Goal: Transaction & Acquisition: Book appointment/travel/reservation

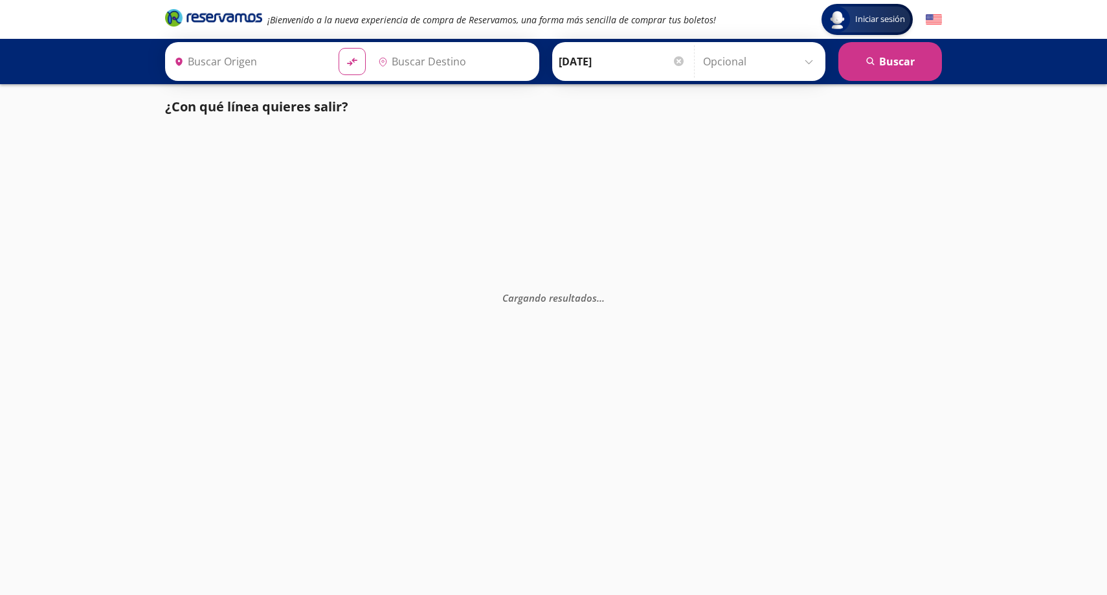
type input "[GEOGRAPHIC_DATA], [GEOGRAPHIC_DATA]"
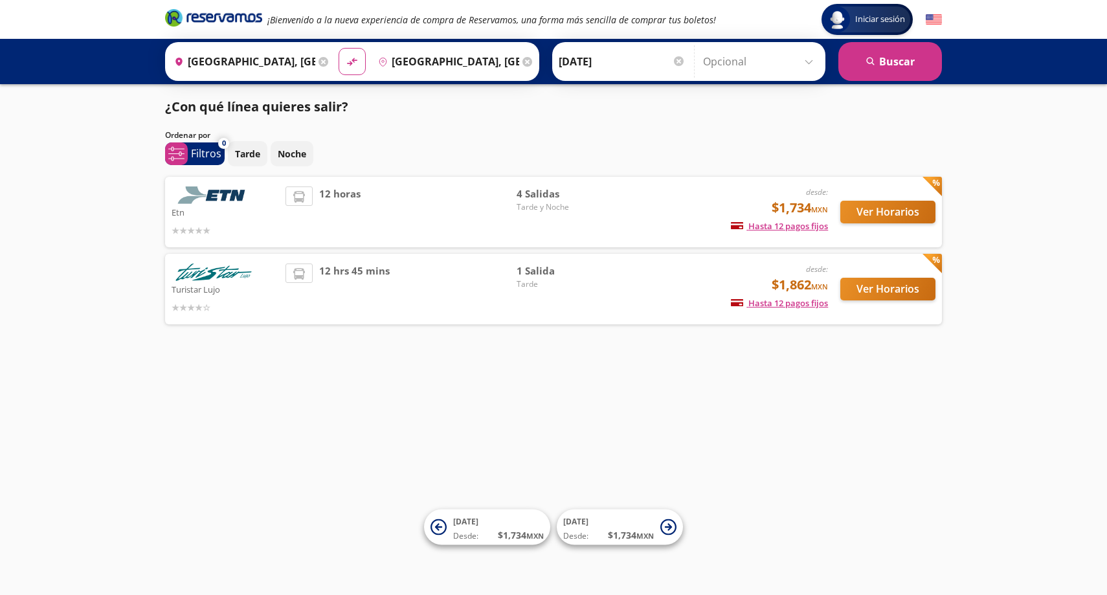
click at [903, 208] on button "Ver Horarios" at bounding box center [887, 212] width 95 height 23
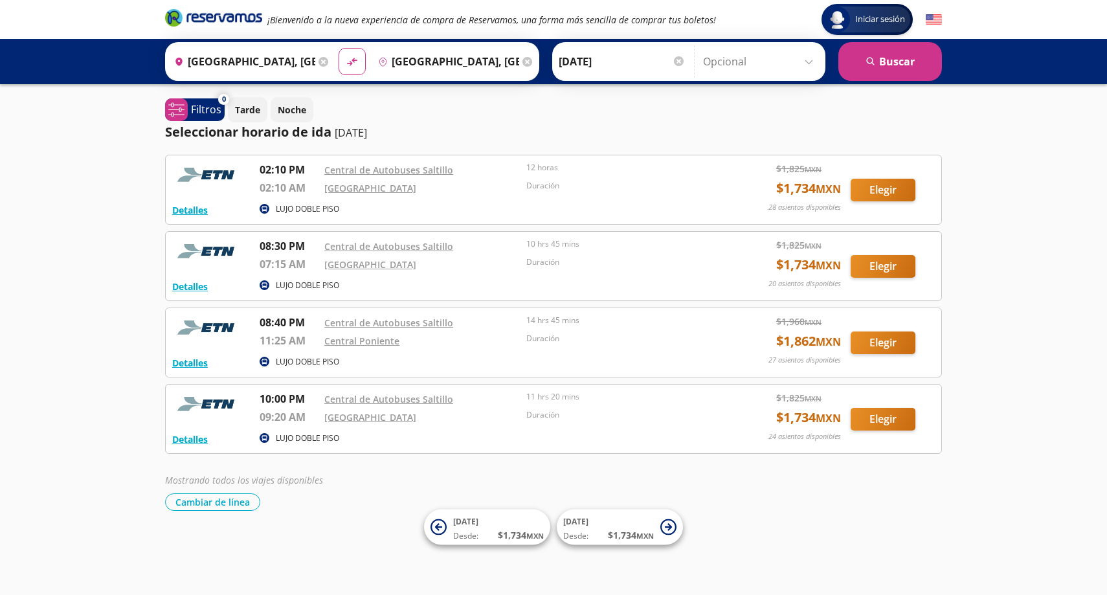
click at [887, 423] on button "Elegir" at bounding box center [882, 419] width 65 height 23
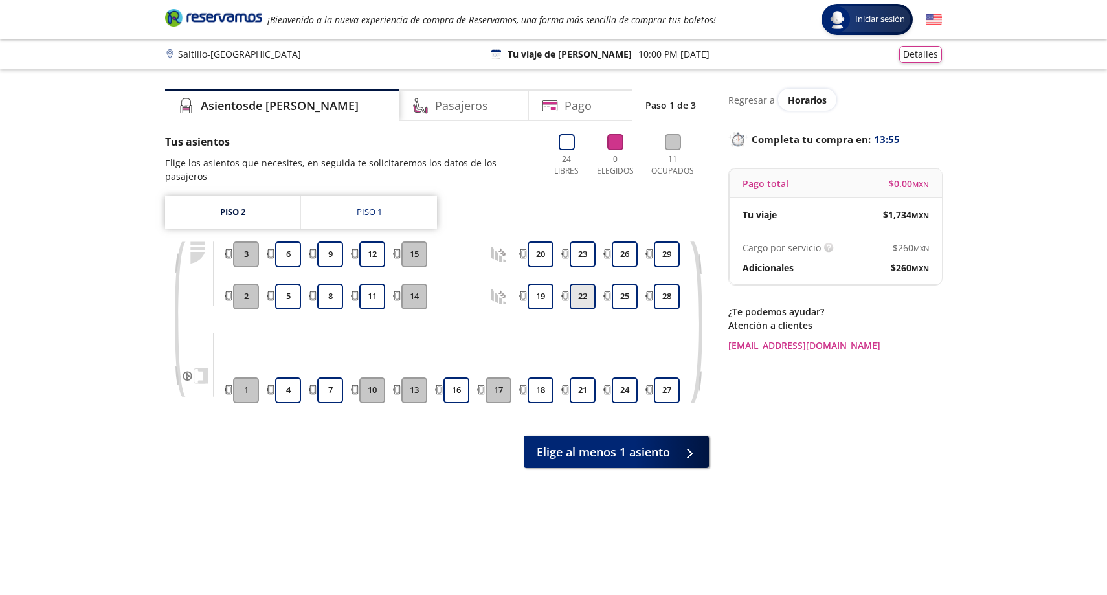
click at [592, 283] on button "22" at bounding box center [583, 296] width 26 height 26
click at [584, 283] on button "22" at bounding box center [583, 296] width 26 height 26
click at [579, 293] on button "22" at bounding box center [583, 296] width 26 height 26
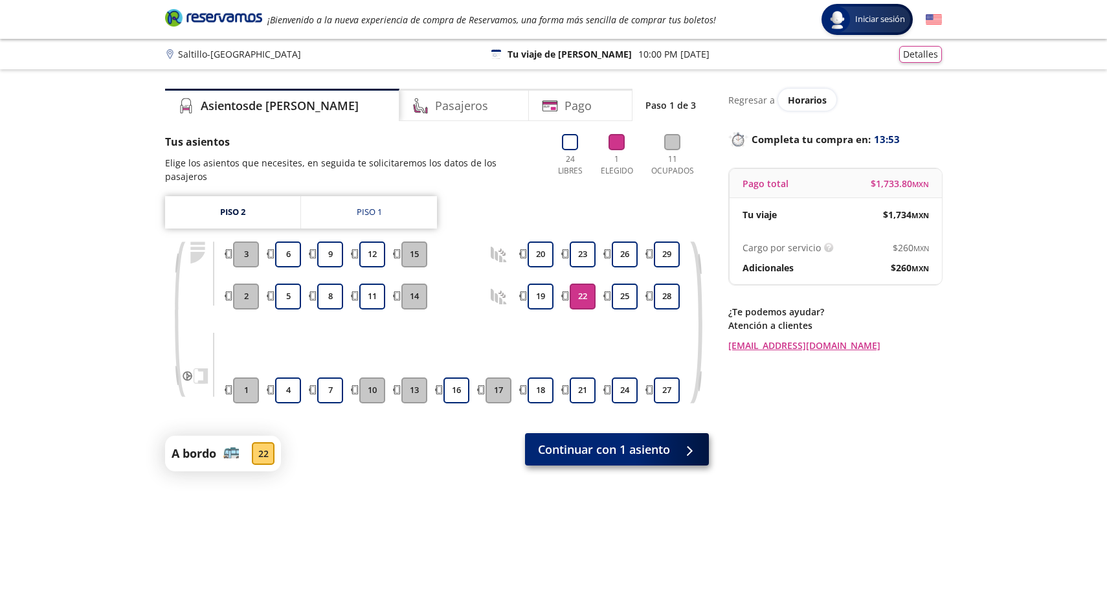
click at [608, 444] on span "Continuar con 1 asiento" at bounding box center [604, 449] width 132 height 17
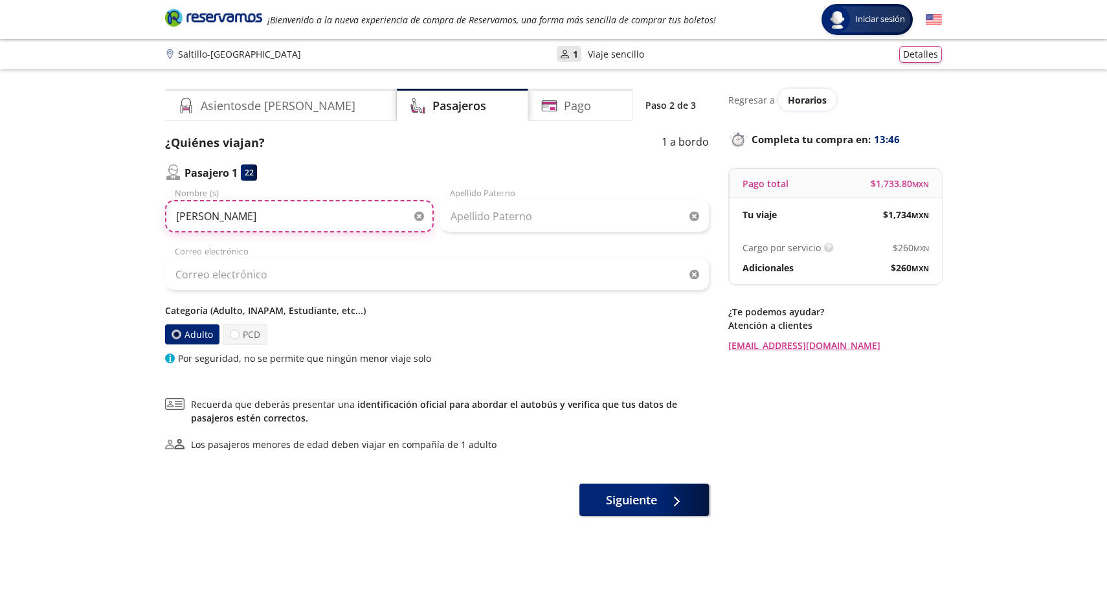
type input "[PERSON_NAME]"
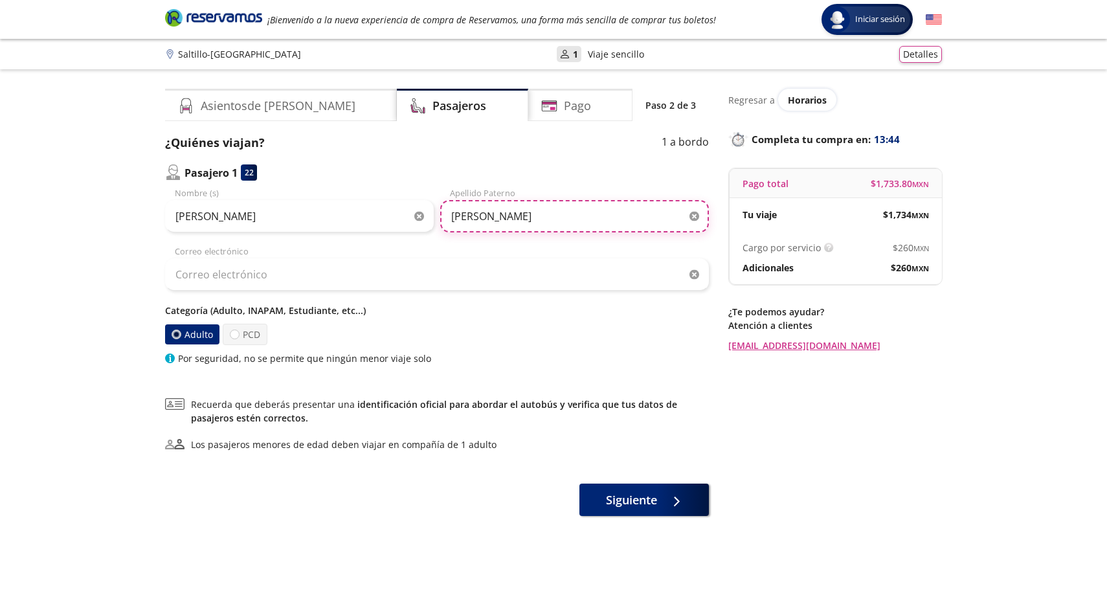
type input "[PERSON_NAME]"
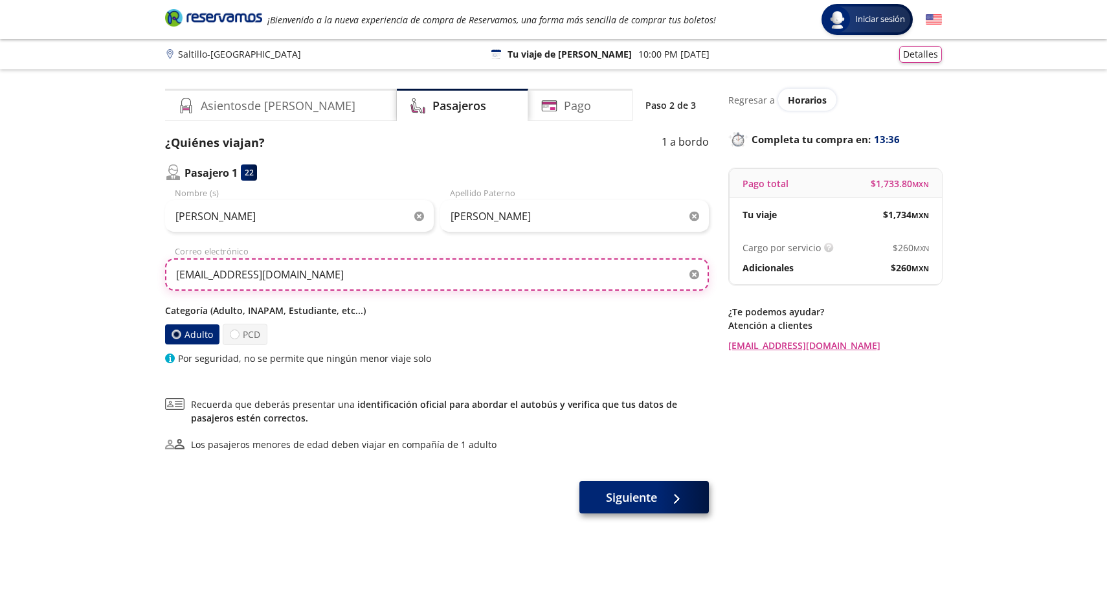
type input "[EMAIL_ADDRESS][DOMAIN_NAME]"
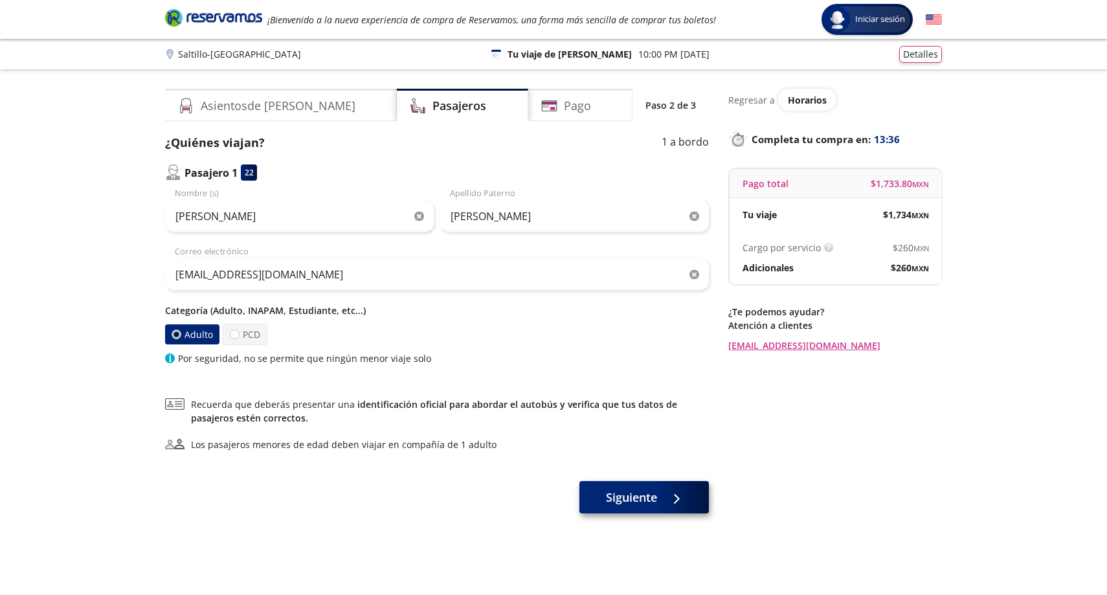
click at [612, 498] on span "Siguiente" at bounding box center [631, 497] width 51 height 17
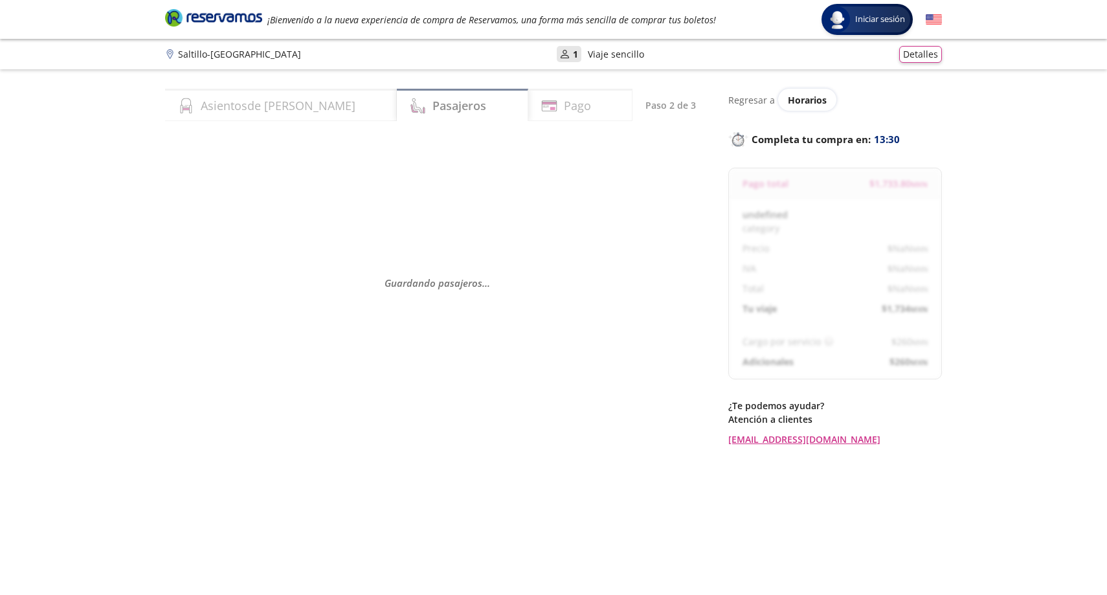
select select "MX"
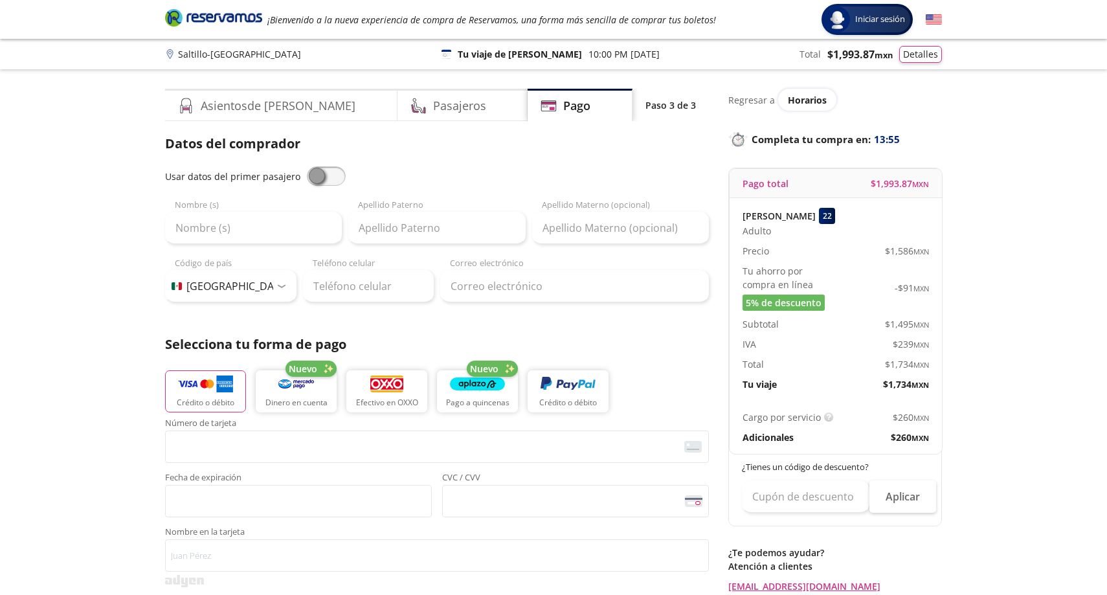
click at [324, 184] on span at bounding box center [326, 175] width 39 height 19
click at [307, 166] on input "checkbox" at bounding box center [307, 166] width 0 height 0
type input "[PERSON_NAME]"
type input "[EMAIL_ADDRESS][DOMAIN_NAME]"
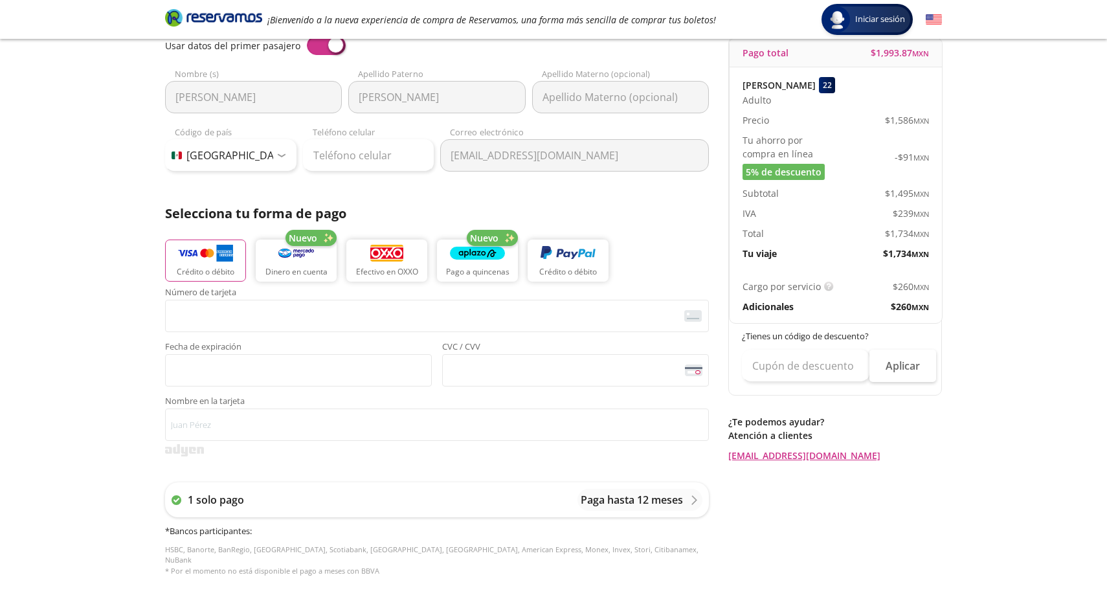
scroll to position [132, 0]
click at [392, 128] on div "Teléfono celular" at bounding box center [368, 147] width 131 height 45
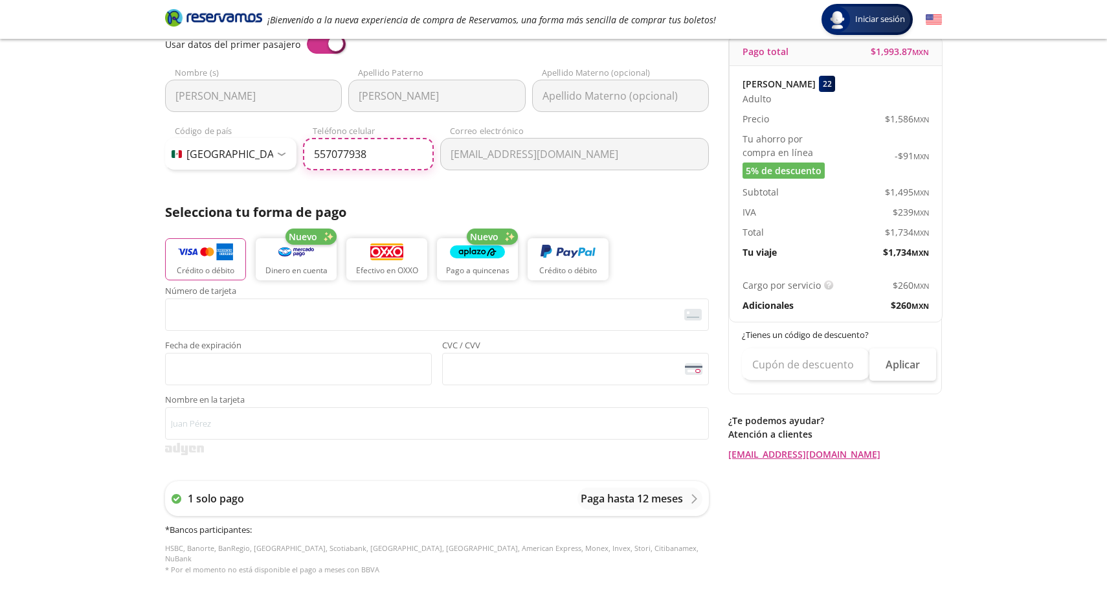
type input "55 7077 9389"
click at [225, 335] on div "Número de tarjeta <p>Your browser does not support iframes.</p> Fecha de expira…" at bounding box center [437, 336] width 544 height 98
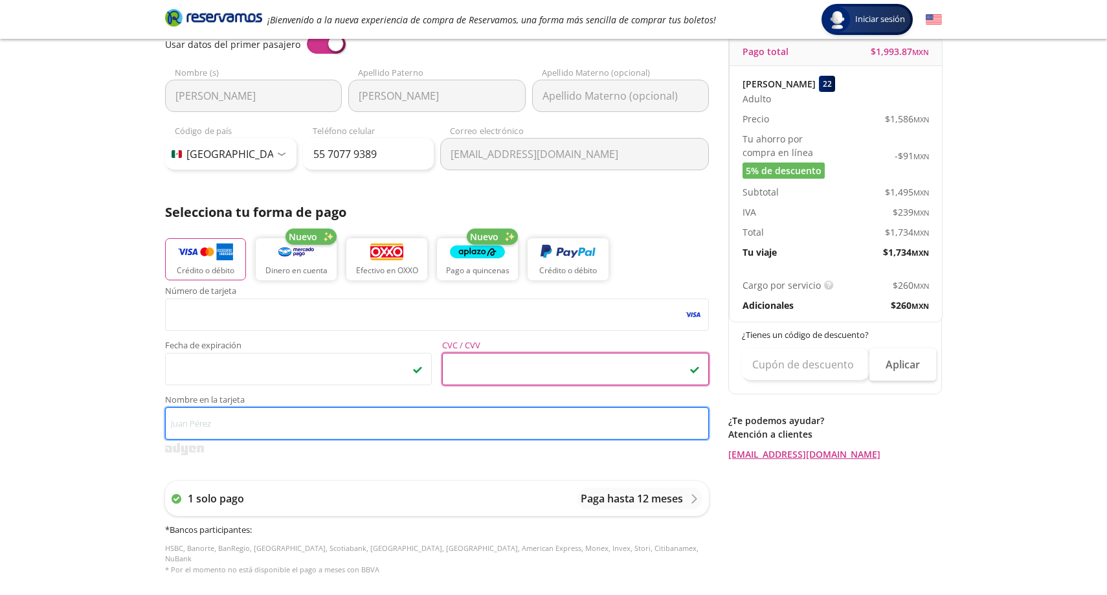
click at [459, 410] on input "Nombre en la tarjeta" at bounding box center [437, 423] width 544 height 32
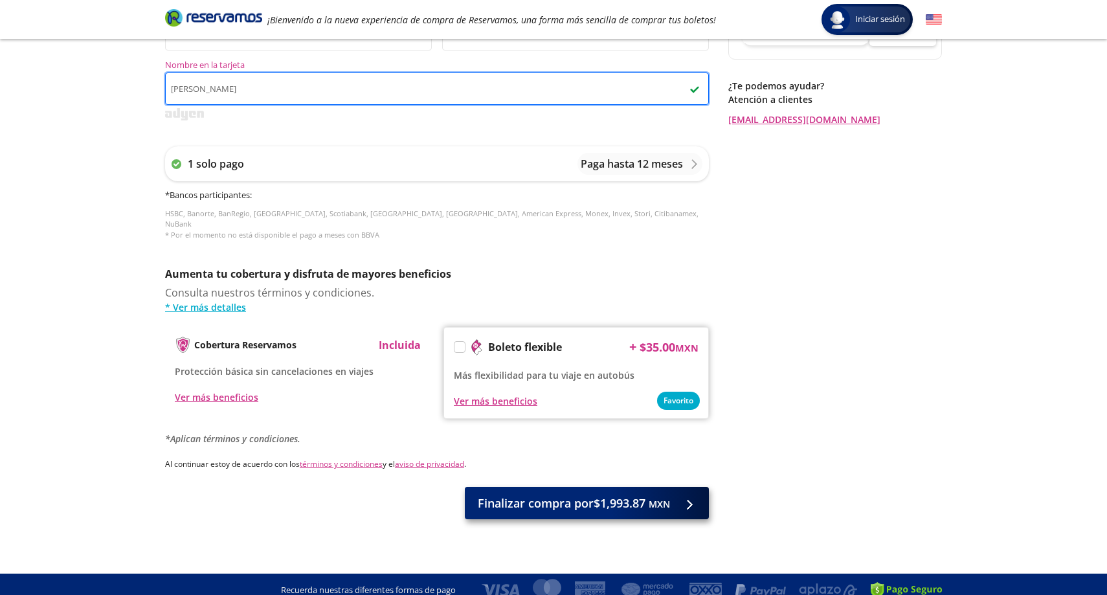
scroll to position [466, 0]
type input "[PERSON_NAME]"
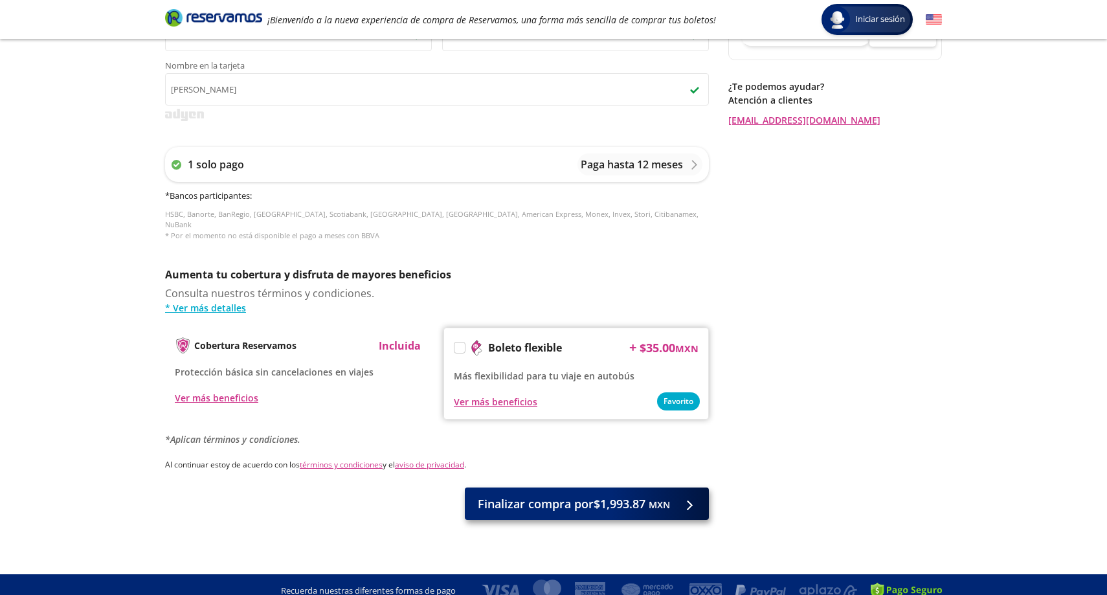
click at [553, 495] on span "Finalizar compra por $1,993.87 MXN" at bounding box center [574, 503] width 192 height 17
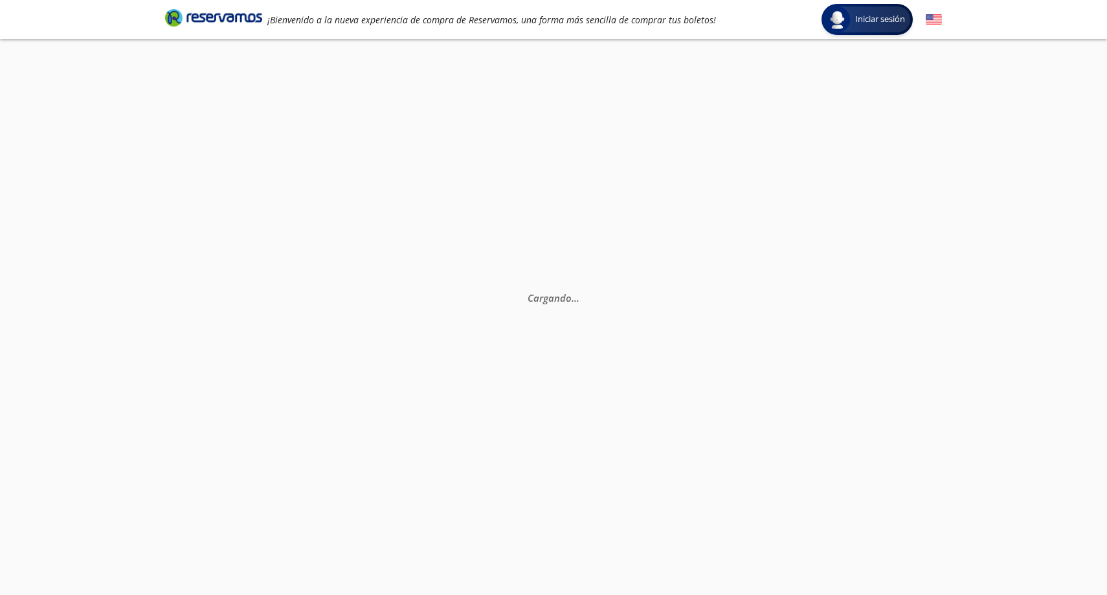
scroll to position [83, 0]
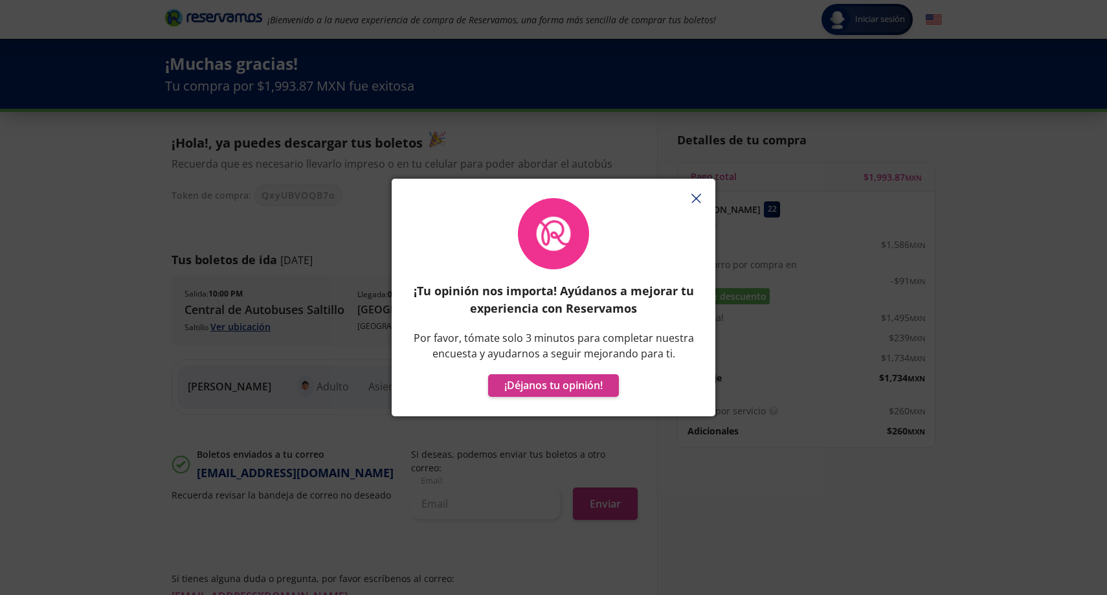
click at [699, 194] on icon "button" at bounding box center [696, 199] width 10 height 10
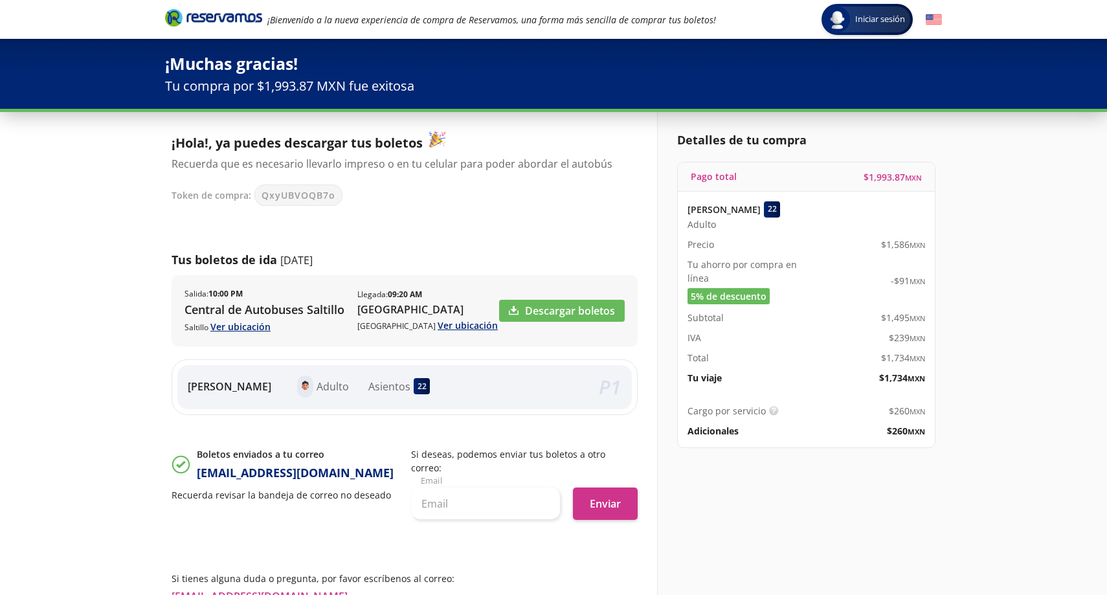
click at [203, 17] on icon "Brand Logo" at bounding box center [213, 17] width 97 height 19
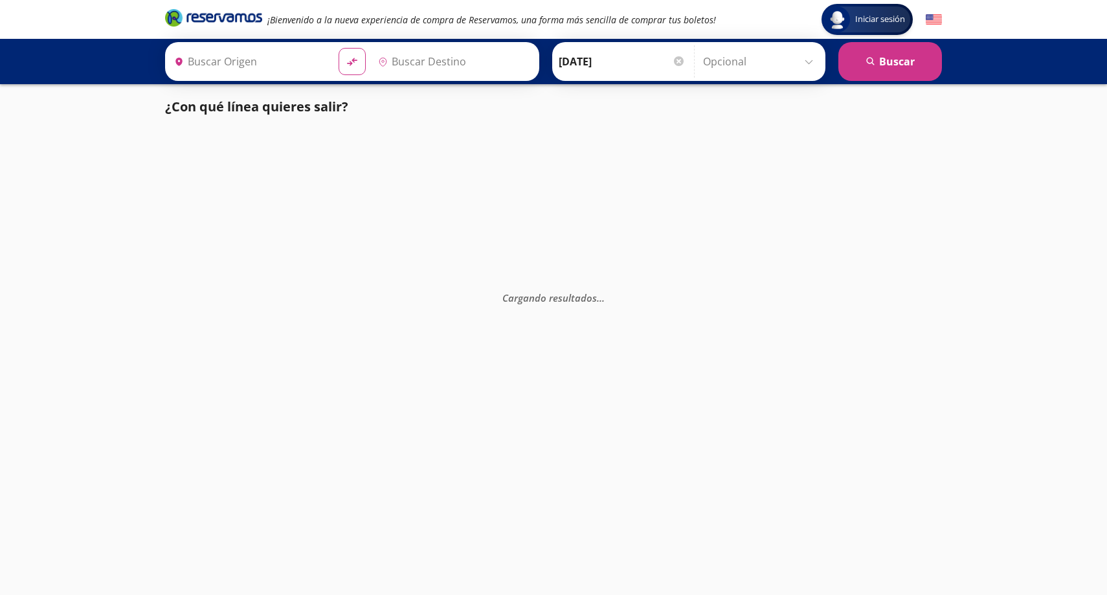
type input "[GEOGRAPHIC_DATA], [GEOGRAPHIC_DATA]"
type input "Mazatlán, Sinaloa"
